Goal: Task Accomplishment & Management: Manage account settings

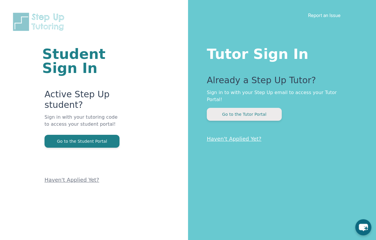
click at [248, 111] on button "Go to the Tutor Portal" at bounding box center [244, 114] width 75 height 13
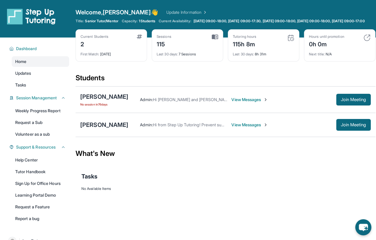
click at [102, 106] on span "No session [DATE]" at bounding box center [104, 104] width 48 height 5
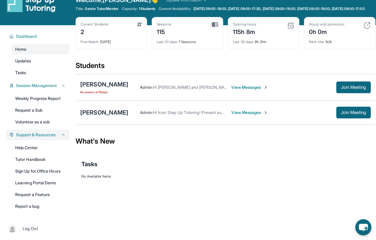
scroll to position [42, 0]
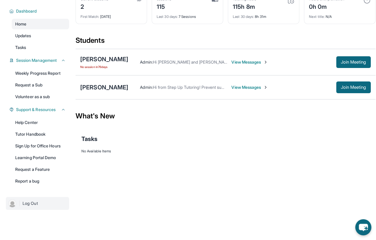
click at [31, 205] on span "Log Out" at bounding box center [30, 204] width 15 height 6
